Goal: Participate in discussion

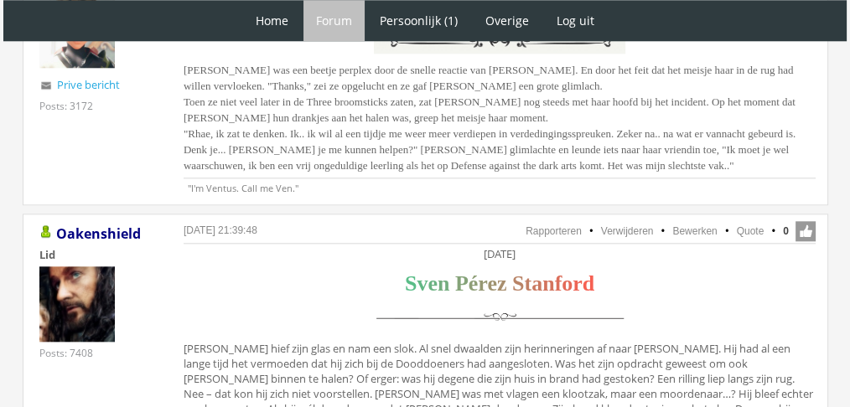
scroll to position [1844, 0]
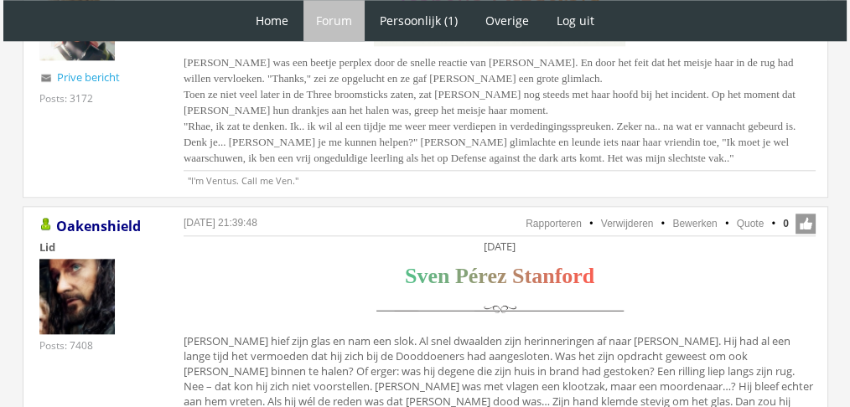
click at [749, 216] on li "Quote" at bounding box center [742, 223] width 44 height 15
click at [743, 218] on link "Quote" at bounding box center [750, 224] width 28 height 12
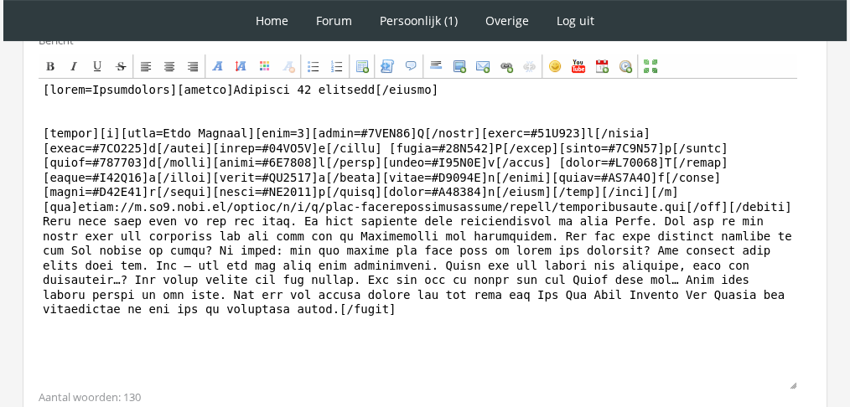
scroll to position [596, 0]
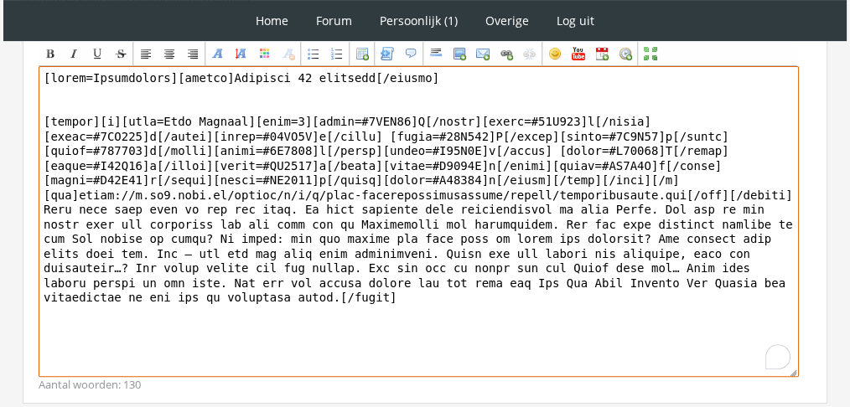
drag, startPoint x: 652, startPoint y: 313, endPoint x: 8, endPoint y: 207, distance: 653.0
click at [8, 207] on div "RPG Realm Ingelogd als Oakenshield Topics: Actieve topics | Mijn topics Het uni…" at bounding box center [425, 28] width 836 height 991
paste textarea "Nadat ze terug waren gegaan naar zijn oude huis om de as van Reese te verzamele…"
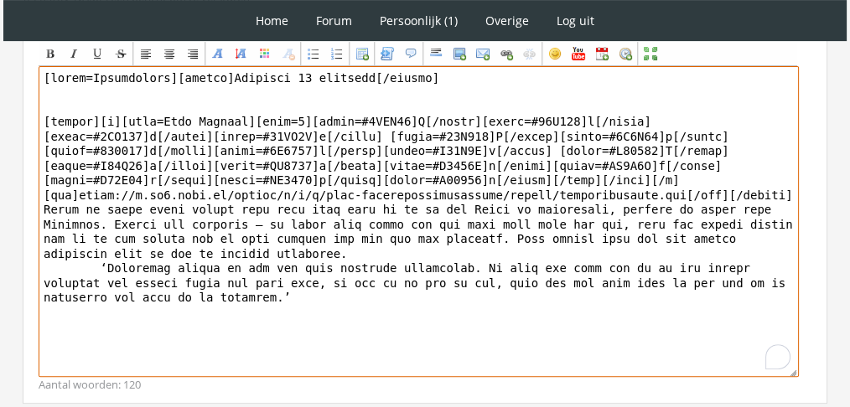
click at [51, 262] on textarea "To enrich screen reader interactions, please activate Accessibility in Grammarl…" at bounding box center [419, 221] width 760 height 311
drag, startPoint x: 170, startPoint y: 67, endPoint x: 0, endPoint y: 54, distance: 170.6
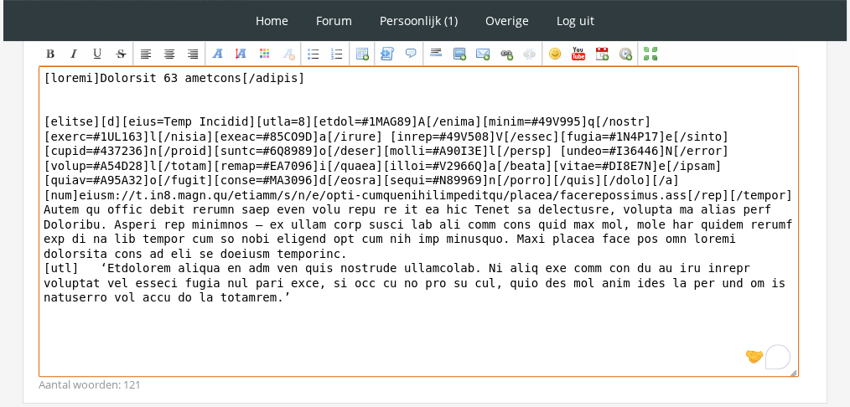
scroll to position [711, 0]
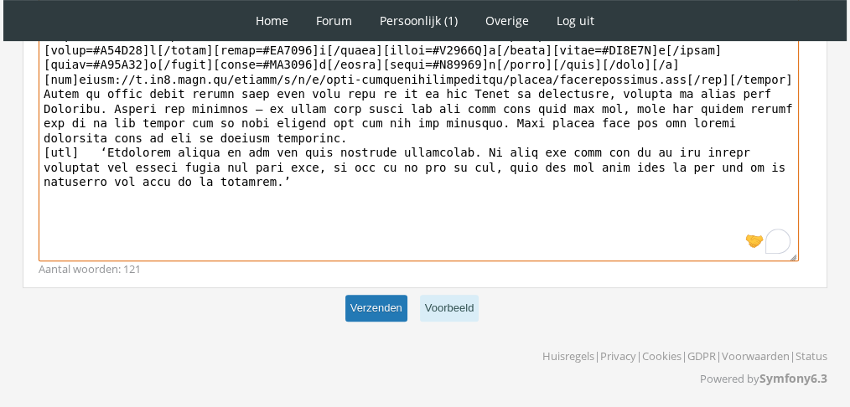
type textarea "[center]Zaterdag 27 november[/center] [center][b][font=Book Antiqua][size=6][co…"
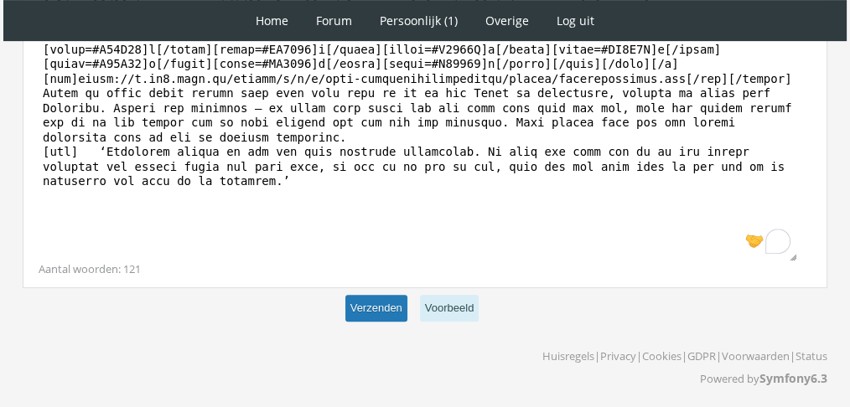
scroll to position [711, 0]
click at [368, 307] on button "Verzenden" at bounding box center [376, 310] width 62 height 28
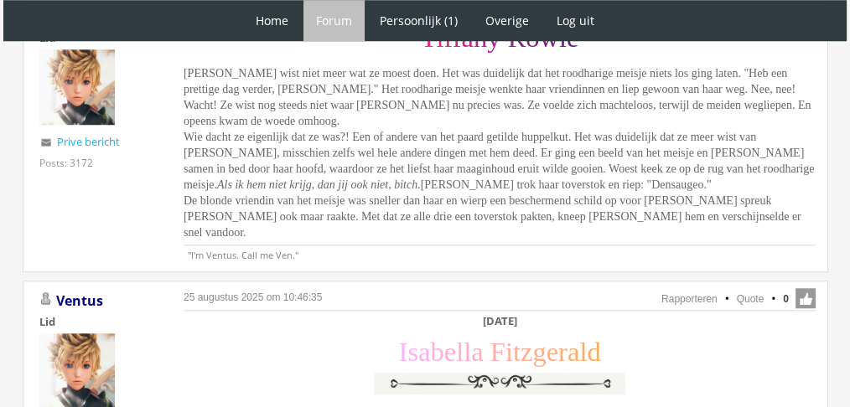
scroll to position [1504, 0]
